Goal: Task Accomplishment & Management: Manage account settings

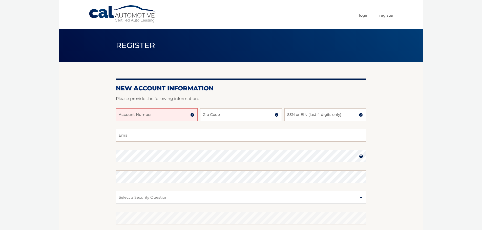
click at [172, 116] on input "Account Number" at bounding box center [157, 115] width 82 height 13
type input "44455998519"
click at [213, 114] on input "Zip Code" at bounding box center [241, 115] width 82 height 13
type input "34953"
type input "finaticjones@gmail.com"
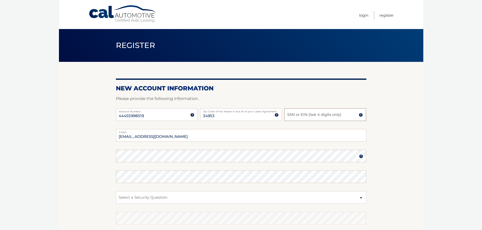
click at [303, 113] on input "SSN or EIN (last 4 digits only)" at bounding box center [325, 115] width 82 height 13
type input "8496"
click at [169, 130] on label "Email" at bounding box center [241, 131] width 250 height 4
click at [169, 130] on input "finaticjones@gmail.com" at bounding box center [241, 135] width 250 height 13
drag, startPoint x: 171, startPoint y: 138, endPoint x: 107, endPoint y: 140, distance: 63.5
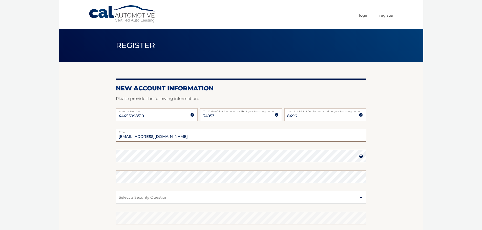
click at [107, 140] on section "New Account Information Please provide the following information. 44455998519 A…" at bounding box center [241, 161] width 364 height 198
type input "chelslizjones@gmail.com"
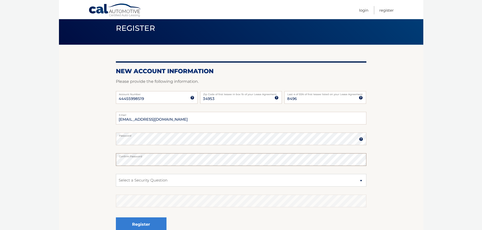
scroll to position [68, 0]
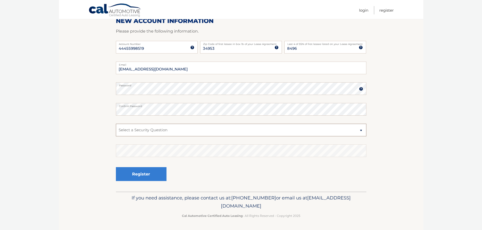
click at [157, 130] on select "Select a Security Question What was the name of your elementary school? What is…" at bounding box center [241, 130] width 250 height 13
select select "2"
click at [116, 124] on select "Select a Security Question What was the name of your elementary school? What is…" at bounding box center [241, 130] width 250 height 13
click at [142, 175] on button "Register" at bounding box center [141, 174] width 51 height 14
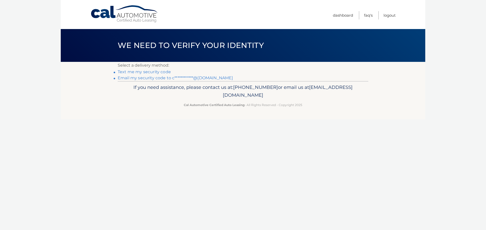
click at [151, 72] on link "Text me my security code" at bounding box center [144, 72] width 53 height 5
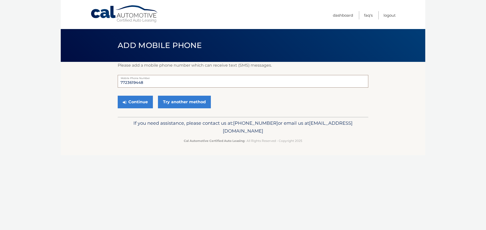
drag, startPoint x: 145, startPoint y: 84, endPoint x: 112, endPoint y: 85, distance: 33.4
click at [112, 85] on section "Please add a mobile phone number which can receive text (SMS) messages. 7723619…" at bounding box center [243, 89] width 364 height 55
type input "7725290007"
click at [131, 102] on button "Continue" at bounding box center [135, 102] width 35 height 13
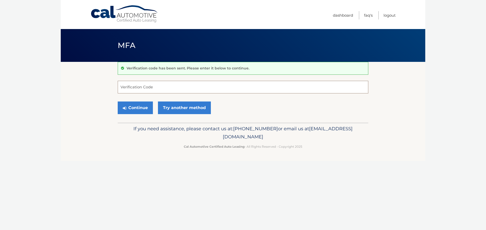
click at [138, 87] on input "Verification Code" at bounding box center [243, 87] width 250 height 13
click at [144, 90] on input "Verification Code" at bounding box center [243, 87] width 250 height 13
type input "978248"
click at [135, 110] on button "Continue" at bounding box center [135, 108] width 35 height 13
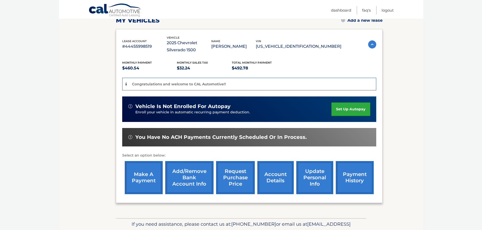
scroll to position [76, 0]
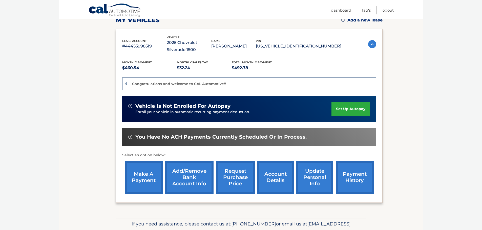
click at [346, 110] on link "set up autopay" at bounding box center [350, 108] width 38 height 13
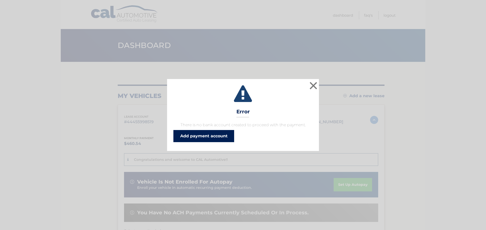
click at [205, 139] on link "Add payment account" at bounding box center [203, 136] width 61 height 12
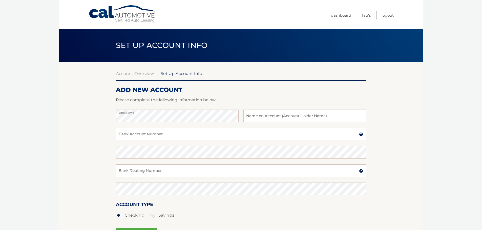
click at [137, 136] on input "Bank Account Number" at bounding box center [241, 134] width 250 height 13
click at [150, 135] on input "Bank Account Number" at bounding box center [241, 134] width 250 height 13
click at [135, 136] on input "Bank Account Number" at bounding box center [241, 134] width 250 height 13
type input "229023853044"
click at [136, 171] on input "Bank Routing Number" at bounding box center [241, 171] width 250 height 13
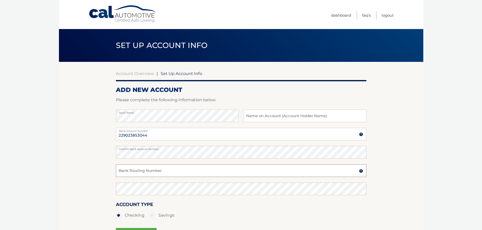
click at [136, 169] on input "Bank Routing Number" at bounding box center [241, 171] width 250 height 13
type input "063100277"
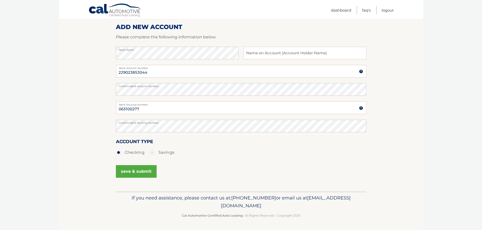
click at [151, 153] on label "Savings" at bounding box center [161, 153] width 25 height 10
click at [152, 153] on input "Savings" at bounding box center [154, 152] width 5 height 8
radio input "true"
click at [134, 173] on button "save & submit" at bounding box center [136, 171] width 41 height 13
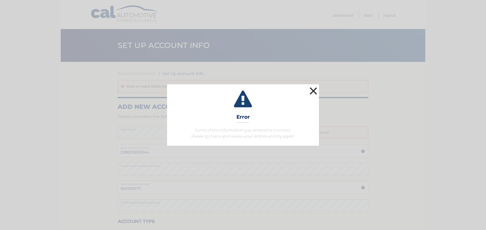
click at [314, 89] on button "×" at bounding box center [313, 91] width 10 height 10
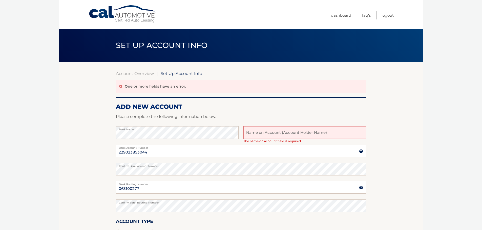
click at [266, 134] on input "text" at bounding box center [304, 132] width 123 height 13
type input "Chelsea Jones"
click at [377, 125] on section "Account Overview | Set Up Account Info One or more fields have an error. ADD NE…" at bounding box center [241, 167] width 364 height 210
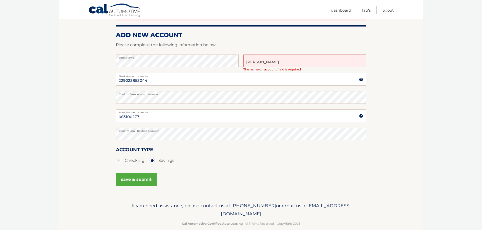
scroll to position [76, 0]
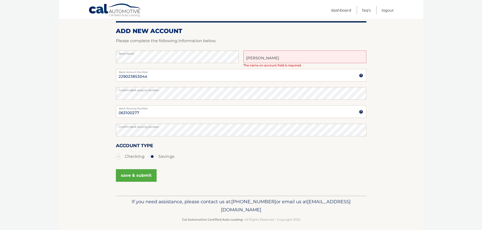
click at [144, 176] on button "save & submit" at bounding box center [136, 175] width 41 height 13
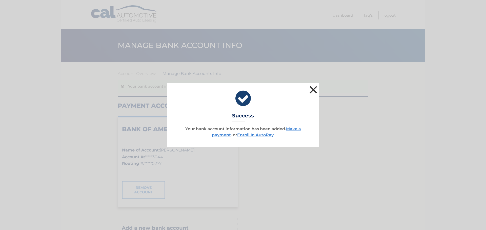
click at [312, 87] on button "×" at bounding box center [313, 90] width 10 height 10
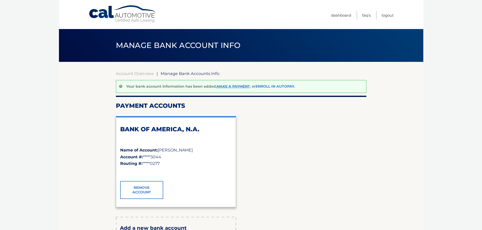
click at [273, 86] on link "Enroll In AutoPay" at bounding box center [274, 86] width 39 height 5
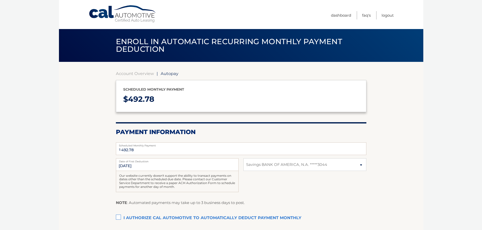
select select "OTkzMTJmOWYtNTAwYS00MDNkLTg0N2UtNzI2N2YzZGM1NjRj"
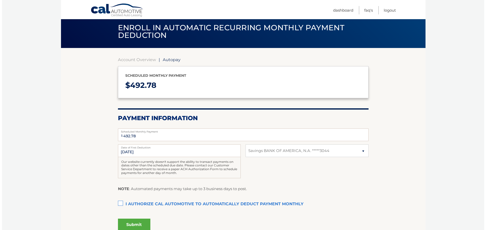
scroll to position [25, 0]
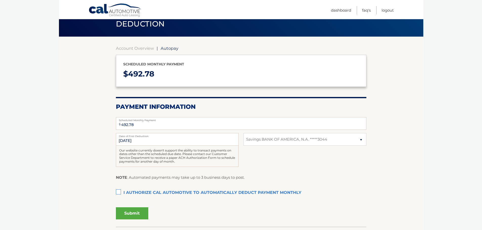
click at [118, 192] on label "I authorize cal automotive to automatically deduct payment monthly This checkbo…" at bounding box center [241, 193] width 250 height 10
click at [0, 0] on input "I authorize cal automotive to automatically deduct payment monthly This checkbo…" at bounding box center [0, 0] width 0 height 0
click at [129, 214] on button "Submit" at bounding box center [132, 214] width 32 height 12
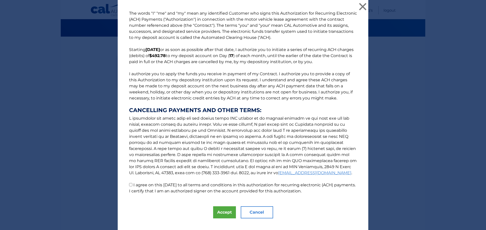
click at [129, 186] on input "I agree on this [DATE] to all terms and conditions in this authorization for re…" at bounding box center [130, 184] width 3 height 3
checkbox input "true"
click at [220, 211] on button "Accept" at bounding box center [224, 213] width 23 height 12
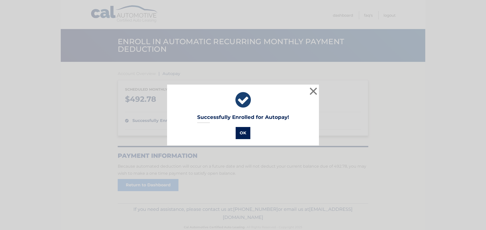
click at [240, 134] on button "OK" at bounding box center [242, 133] width 15 height 12
